Goal: Find contact information: Find contact information

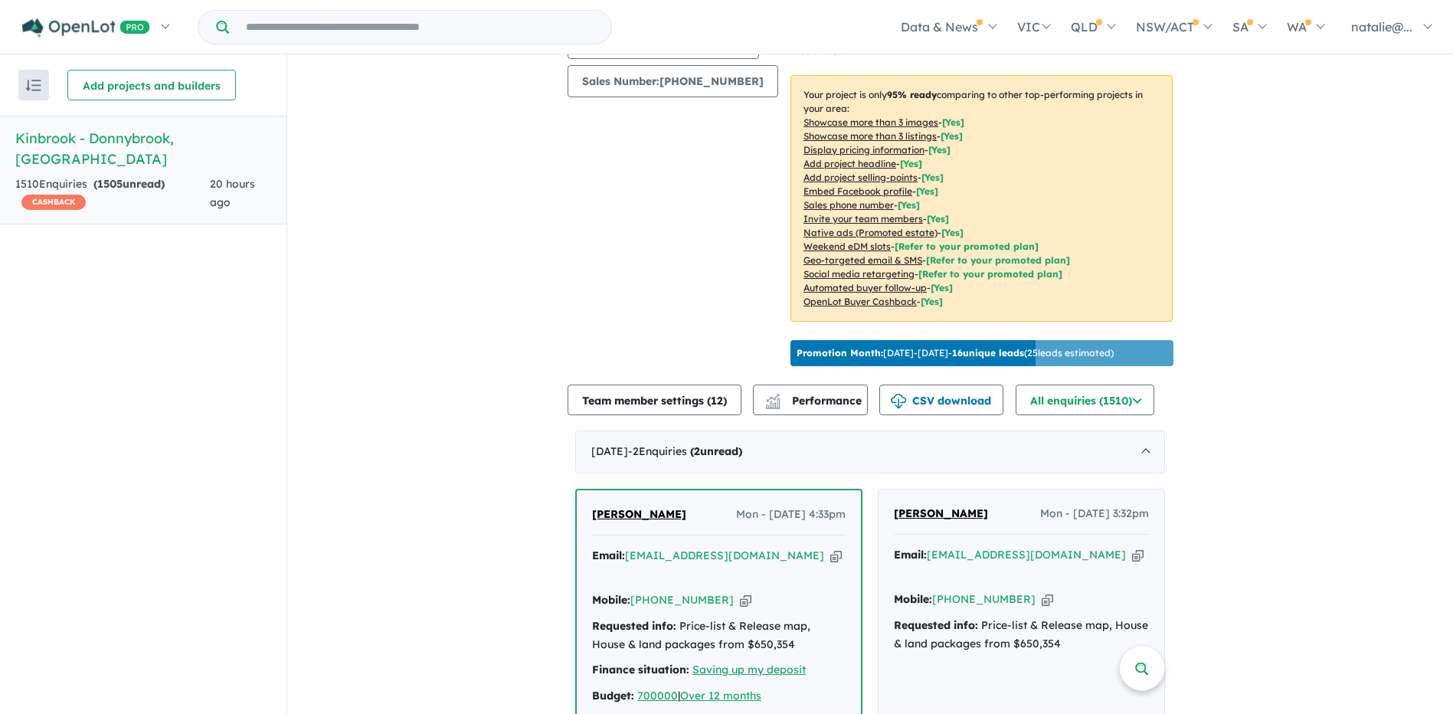
scroll to position [306, 0]
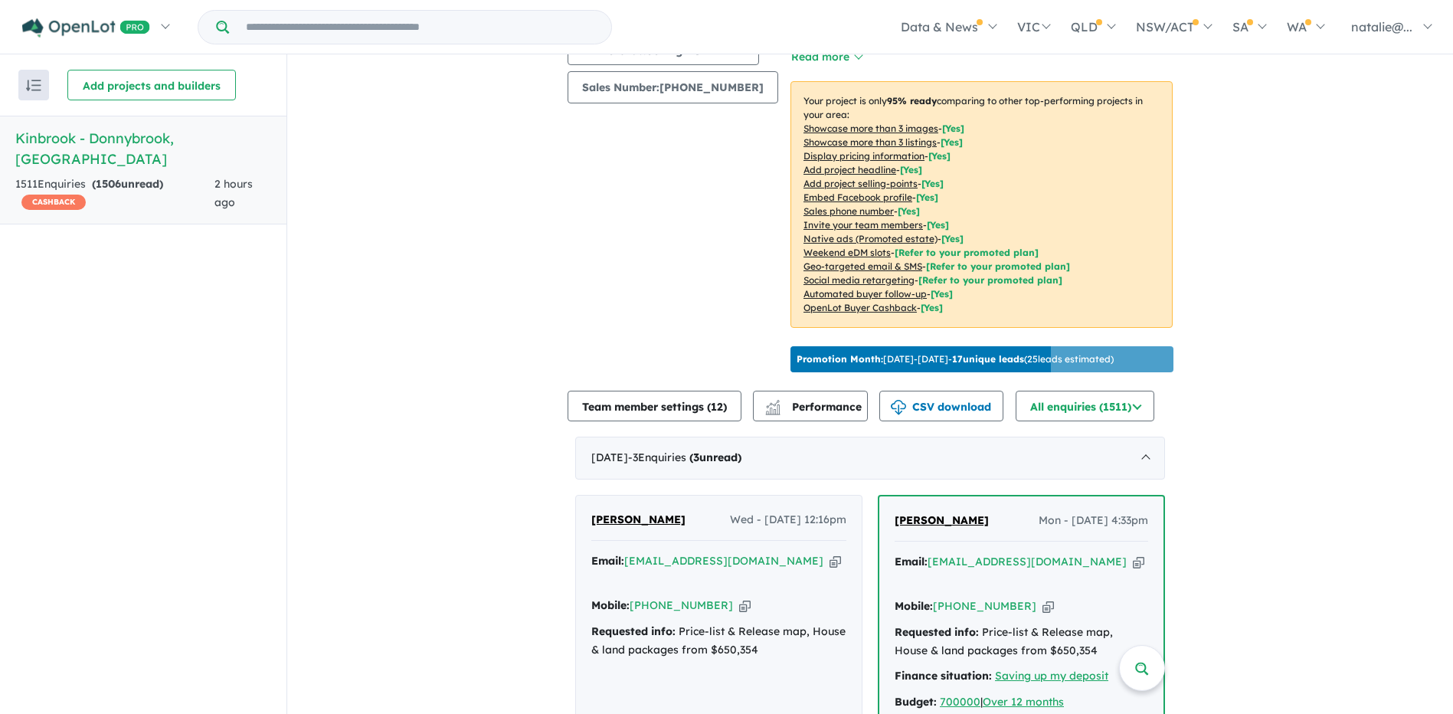
scroll to position [230, 0]
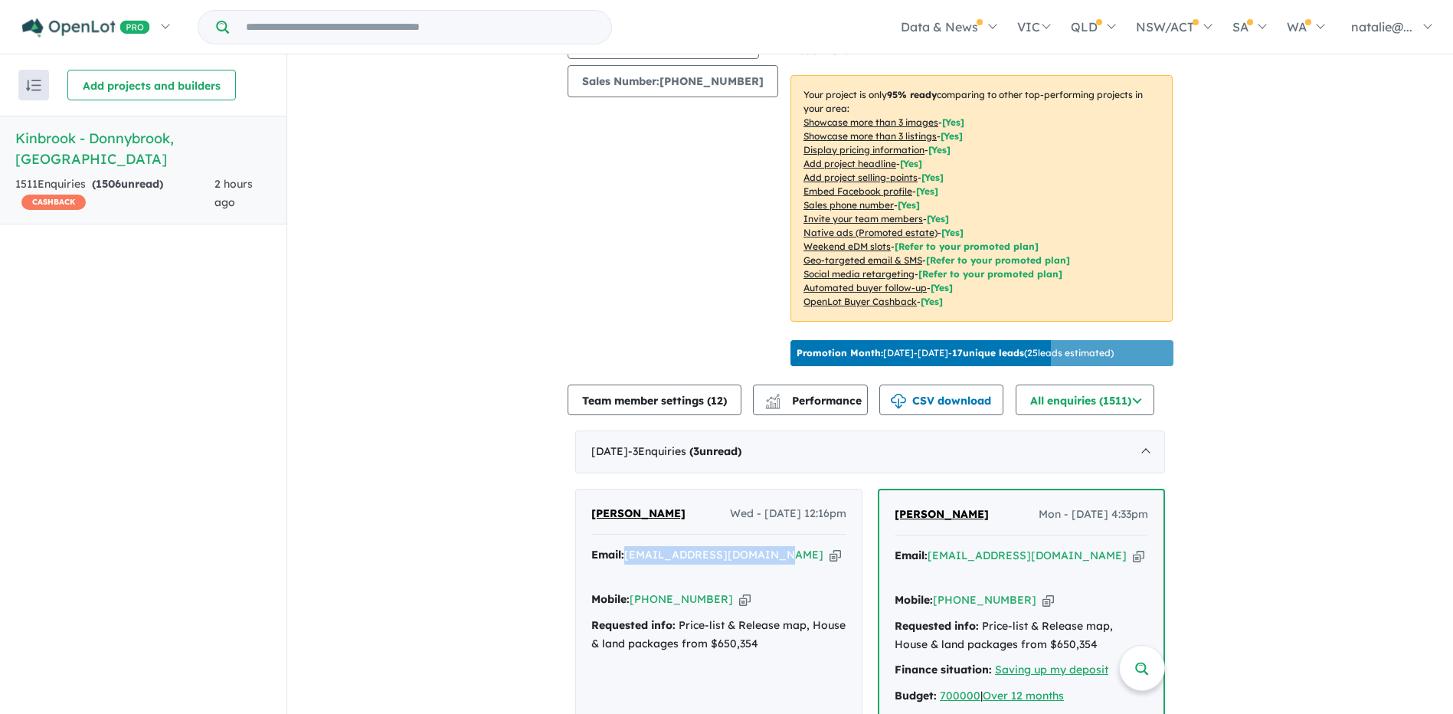
drag, startPoint x: 775, startPoint y: 566, endPoint x: 624, endPoint y: 572, distance: 151.8
click at [624, 572] on div "Email: samipkhaniya80@gmail.com Copied!" at bounding box center [719, 564] width 255 height 37
copy a%20Kinbrook%20-%20Donnybrook"] "samipkhaniya80@gmail.com"
drag, startPoint x: 716, startPoint y: 594, endPoint x: 652, endPoint y: 593, distance: 63.6
click at [652, 593] on div "Mobile: +61 426 246 060 Copied!" at bounding box center [719, 600] width 255 height 18
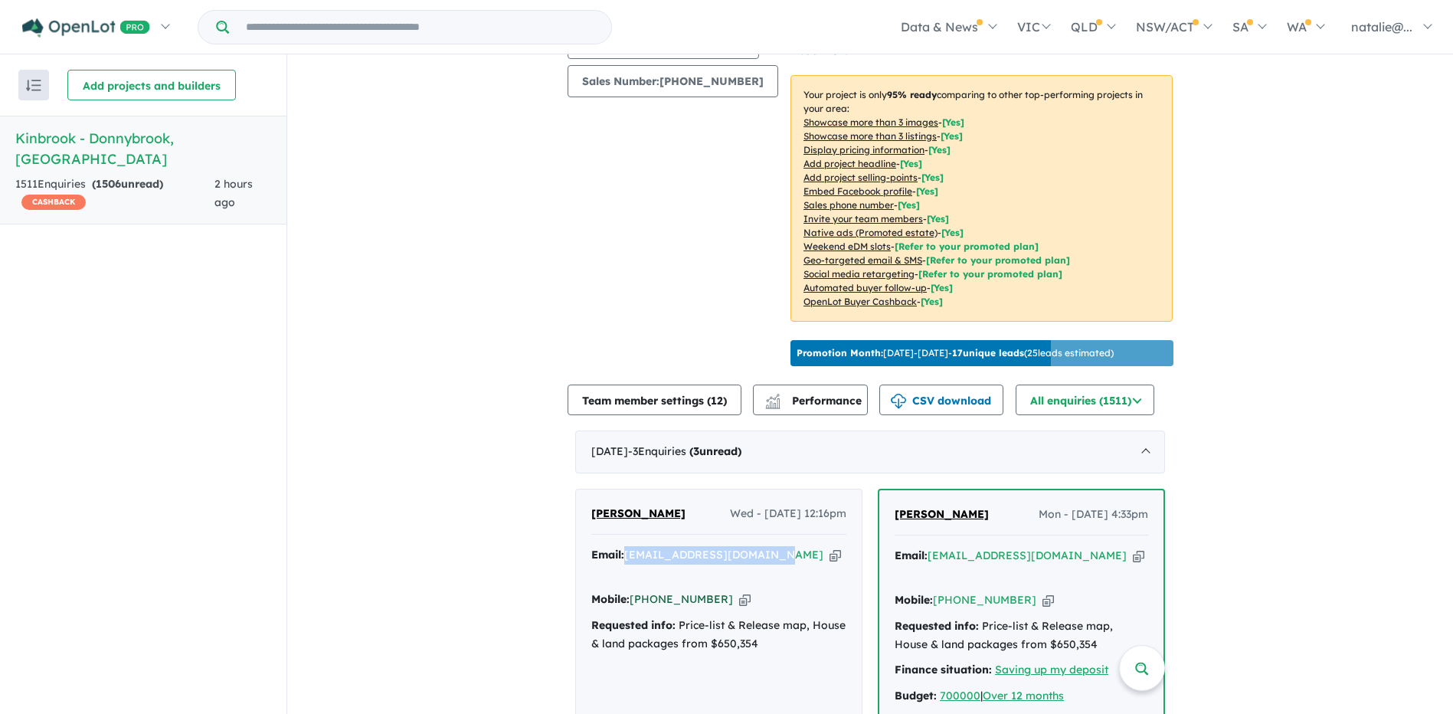
copy link "426 246 060"
